Goal: Task Accomplishment & Management: Manage account settings

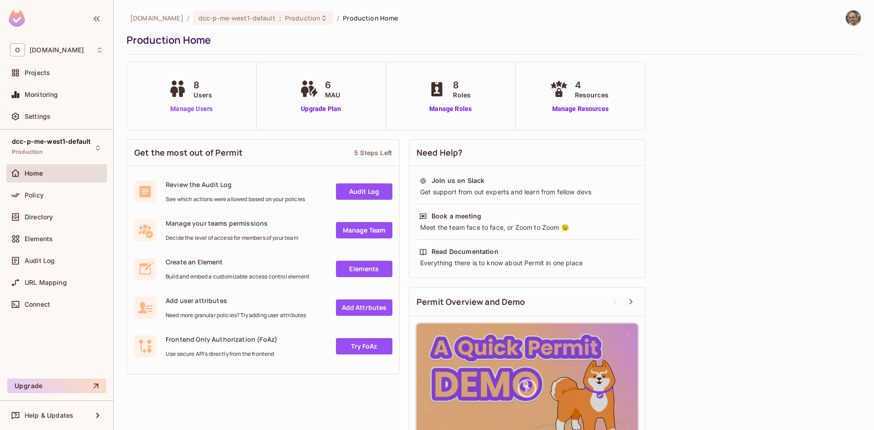
click at [180, 110] on link "Manage Users" at bounding box center [191, 109] width 51 height 10
